Goal: Task Accomplishment & Management: Complete application form

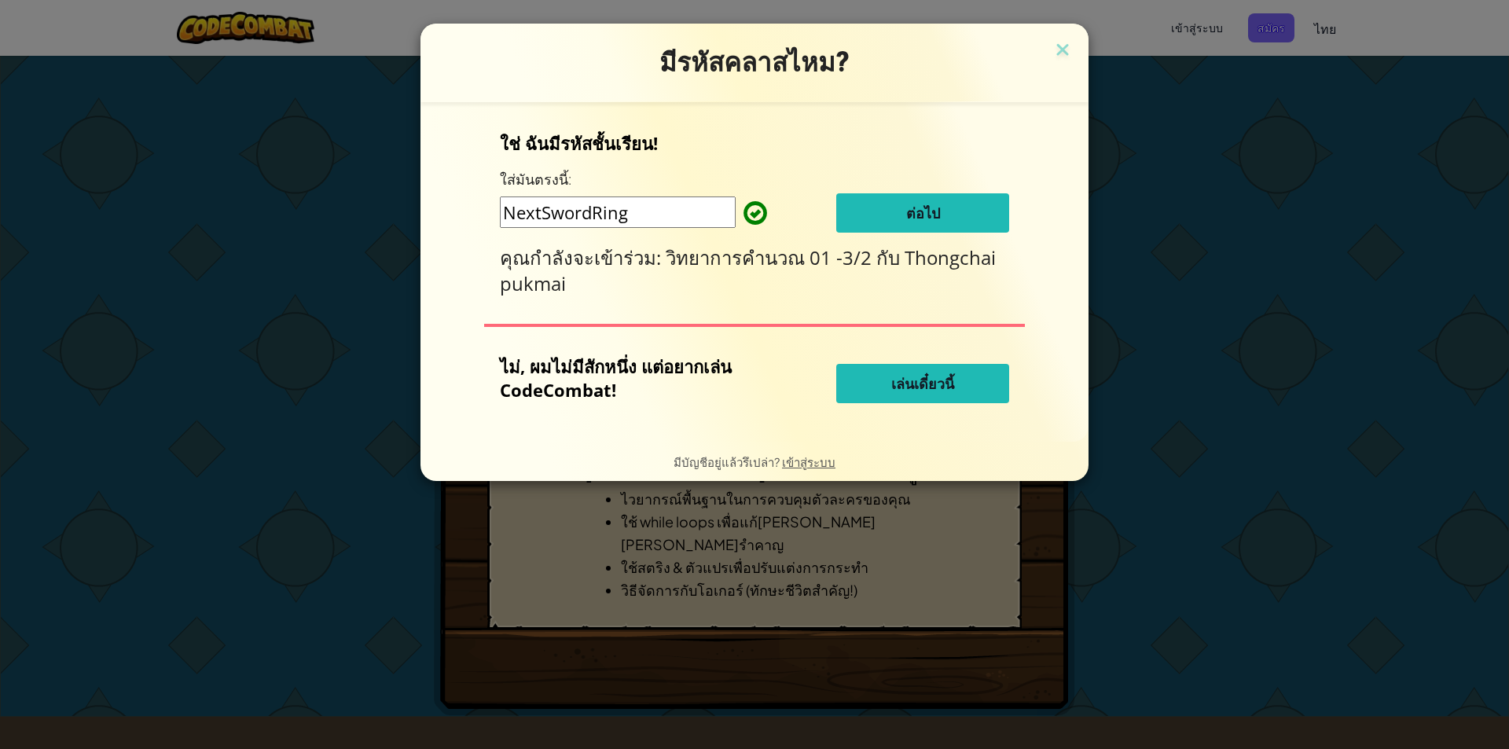
click at [924, 200] on button "ต่อไป" at bounding box center [922, 212] width 173 height 39
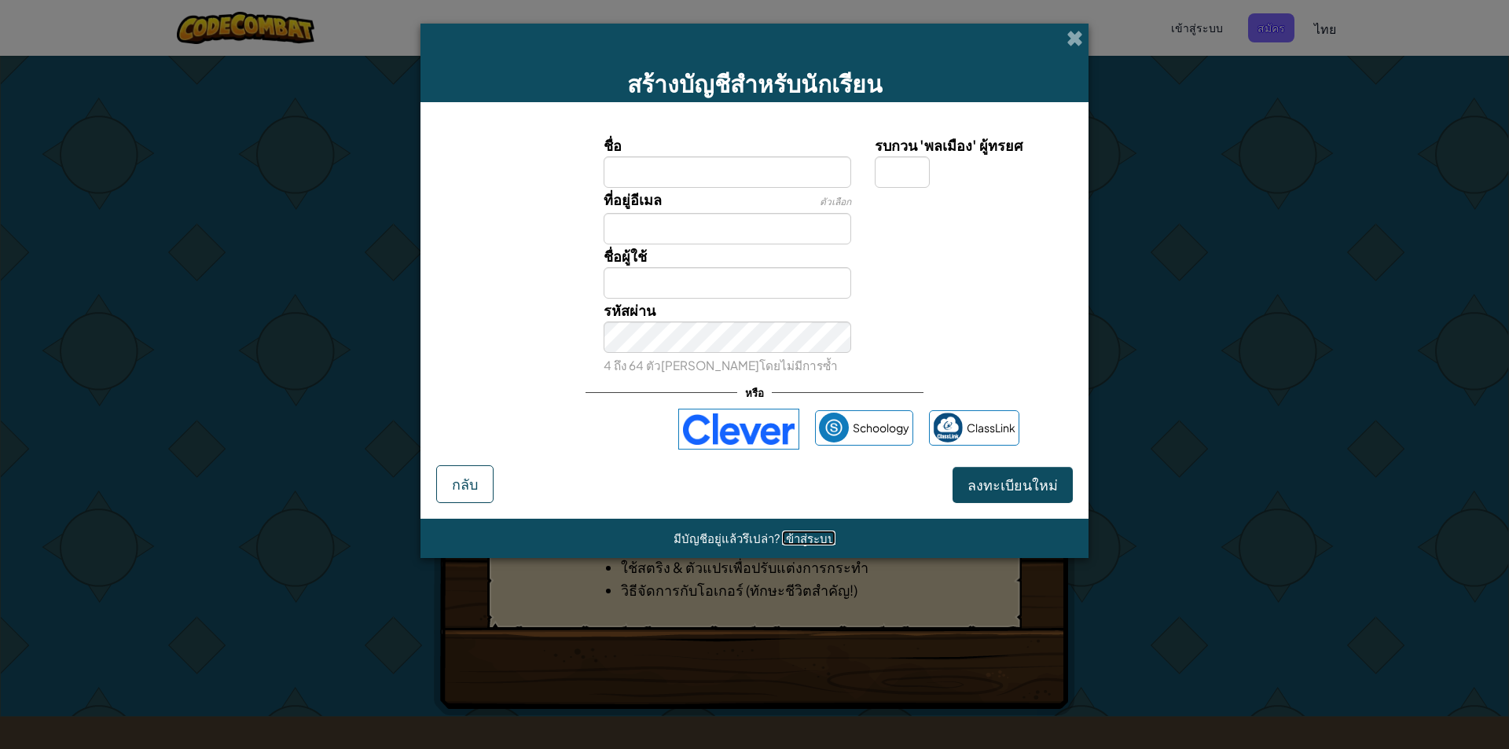
click at [801, 533] on span "เข้าสู่ระบบ" at bounding box center [808, 537] width 53 height 15
